Goal: Task Accomplishment & Management: Manage account settings

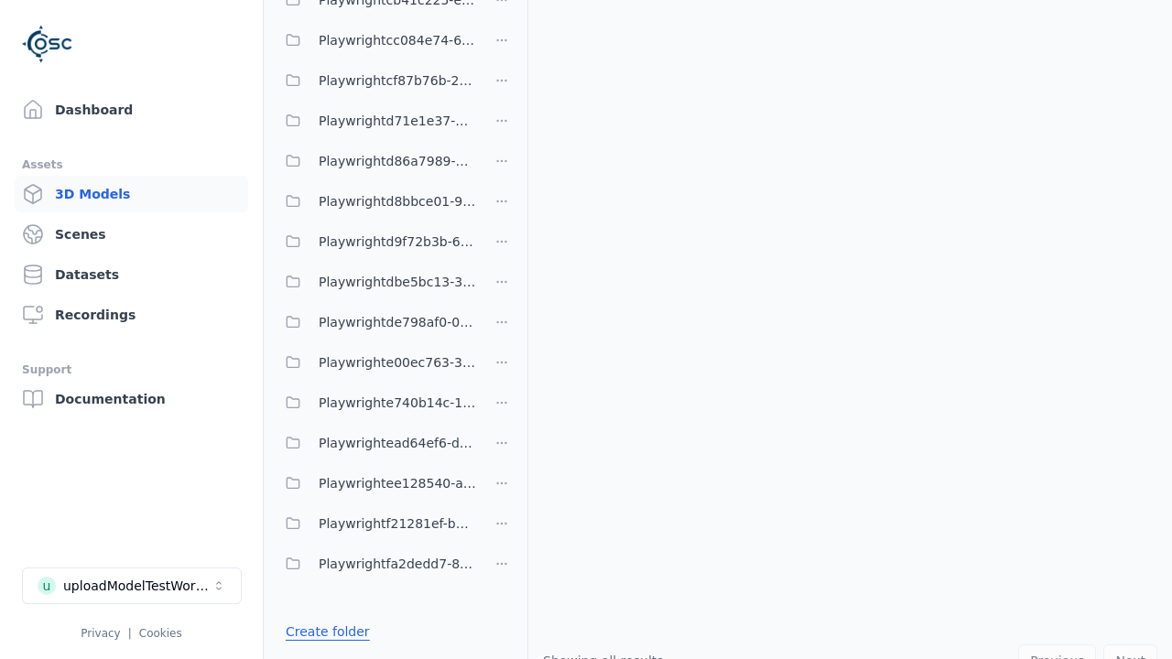
click at [322, 632] on link "Create folder" at bounding box center [328, 632] width 84 height 18
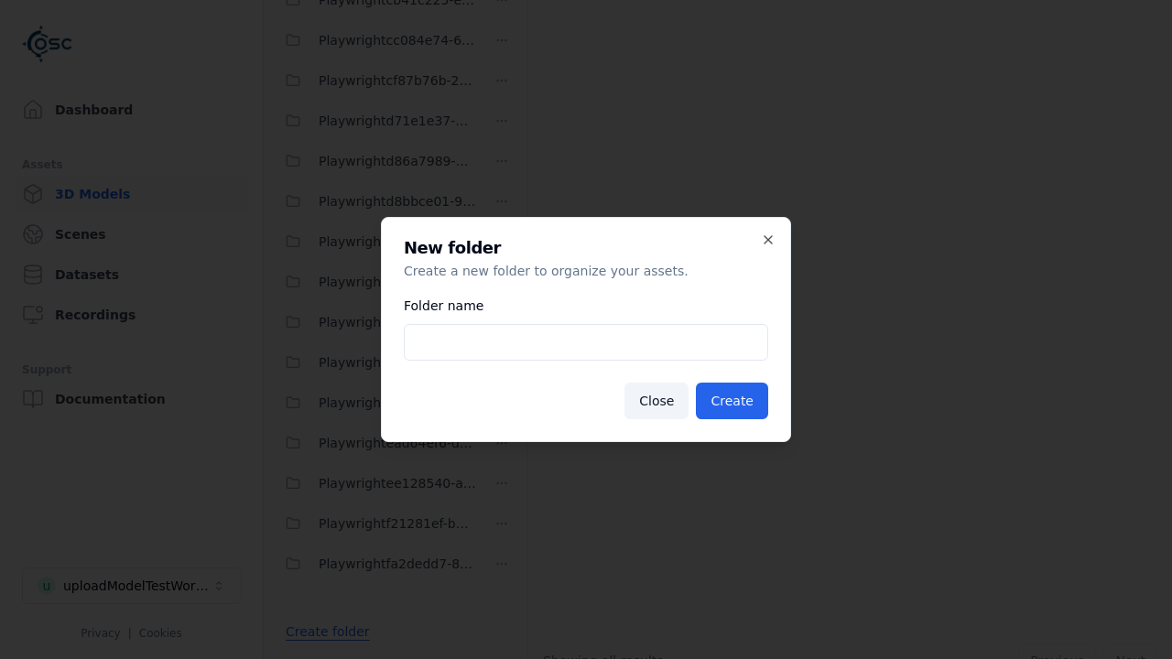
type input "**********"
click at [734, 401] on button "Create" at bounding box center [732, 401] width 72 height 37
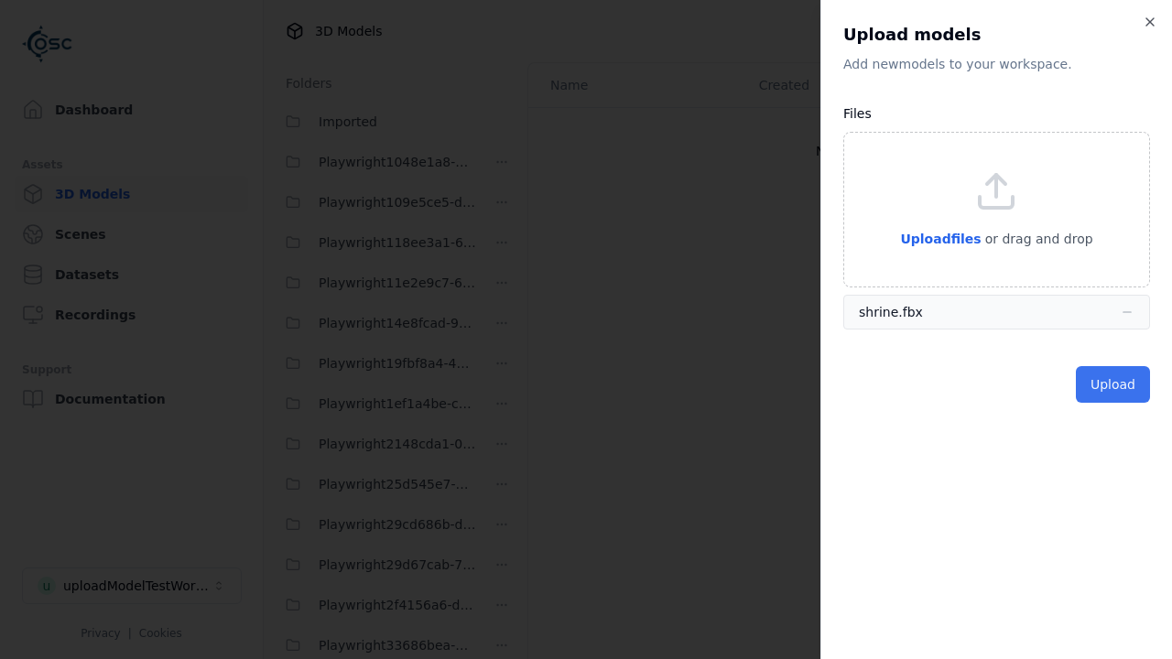
click at [1114, 385] on button "Upload" at bounding box center [1113, 384] width 74 height 37
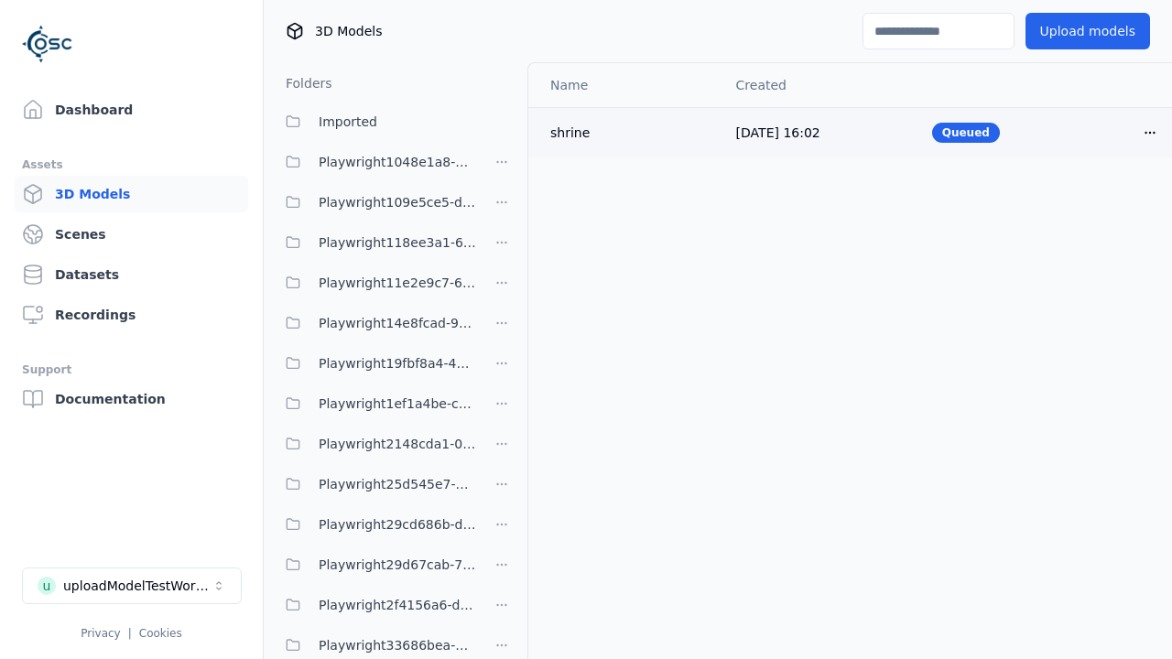
click at [1150, 132] on html "Support Dashboard Assets 3D Models Scenes Datasets Recordings Support Documenta…" at bounding box center [586, 329] width 1172 height 659
click at [1110, 202] on div "Delete" at bounding box center [1110, 203] width 108 height 29
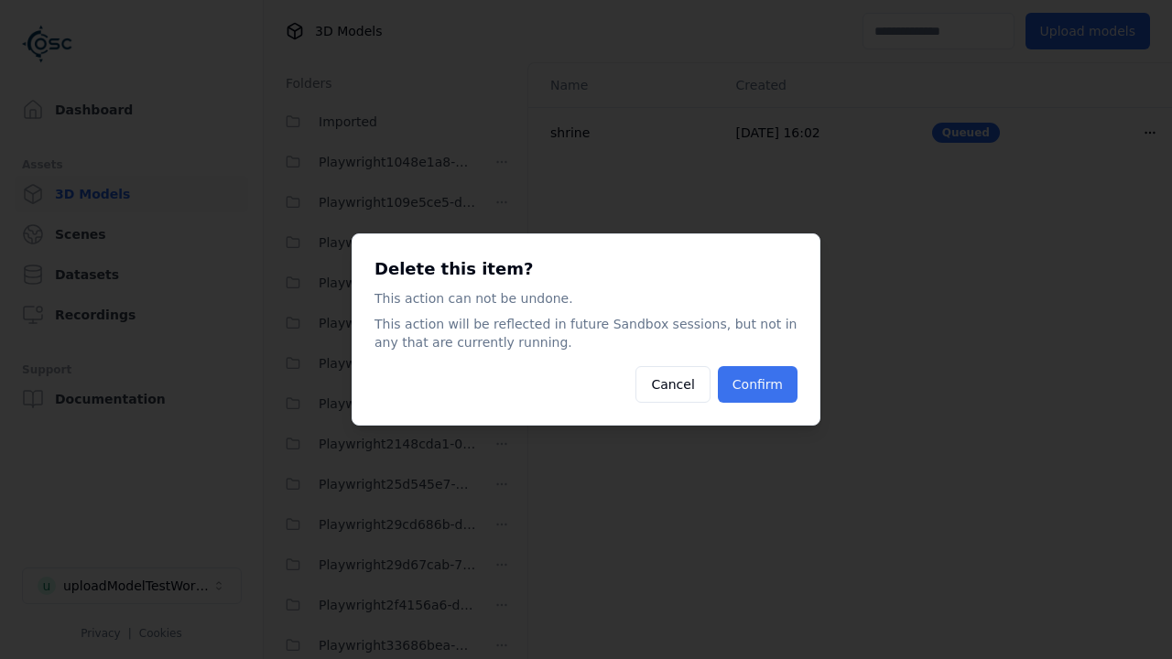
click at [760, 385] on button "Confirm" at bounding box center [758, 384] width 80 height 37
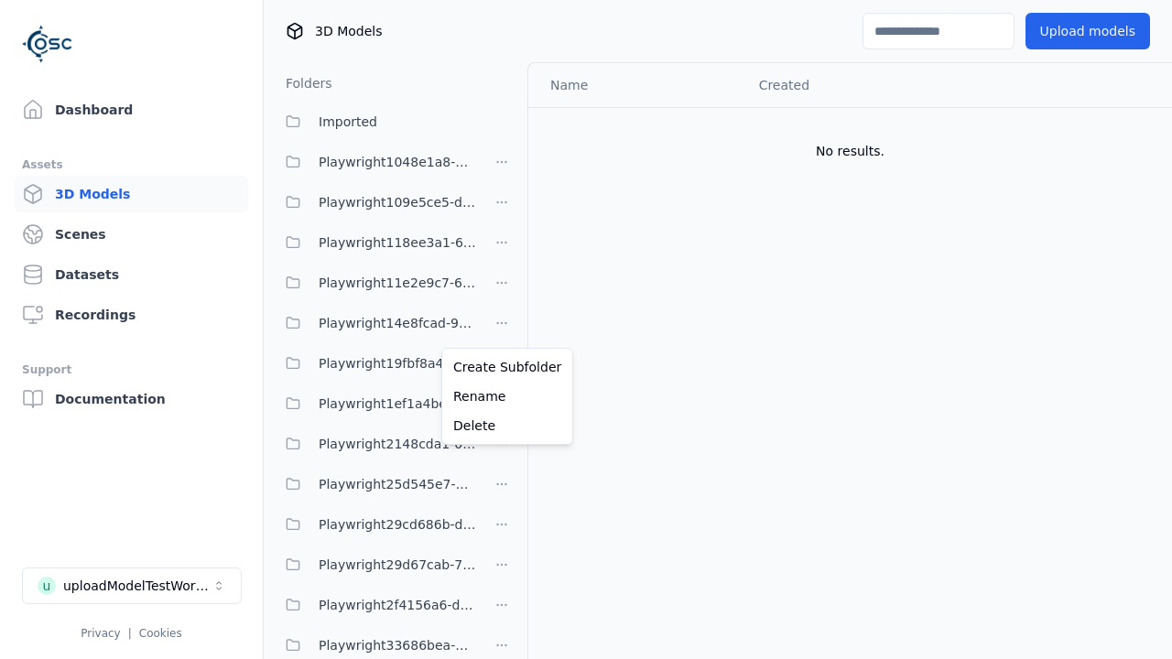
click at [502, 330] on html "Support Dashboard Assets 3D Models Scenes Datasets Recordings Support Documenta…" at bounding box center [586, 329] width 1172 height 659
